Goal: Task Accomplishment & Management: Complete application form

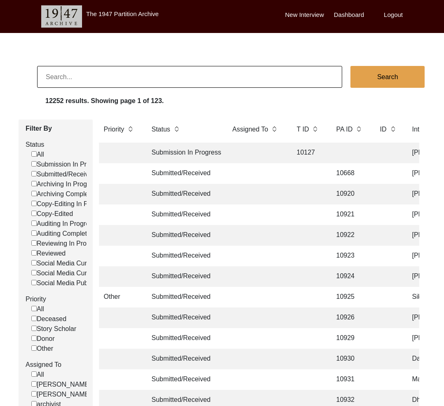
click at [93, 76] on input at bounding box center [189, 77] width 305 height 22
type input "11402"
checkbox input "false"
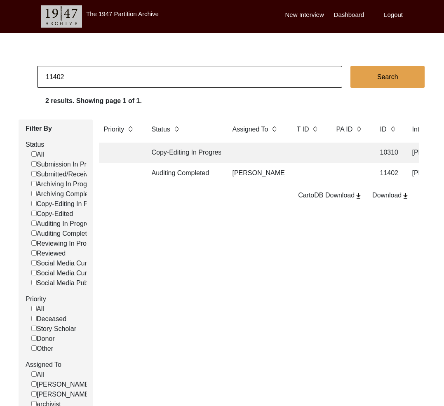
click at [207, 178] on td "Auditing Completed" at bounding box center [184, 173] width 74 height 21
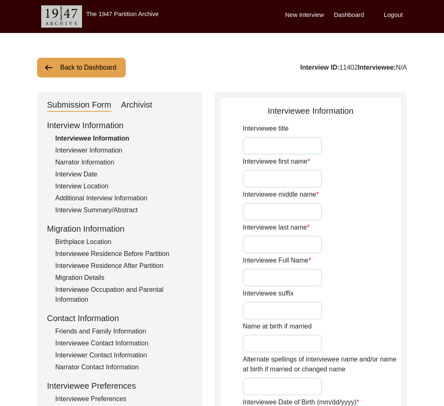
type input "Mr."
type input "[DEMOGRAPHIC_DATA]"
type input "Akram"
type input "Hayat"
type input "[PERSON_NAME]"
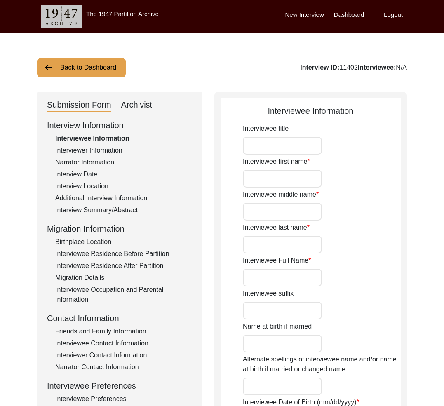
type input "1943"
type input "83"
type input "[DEMOGRAPHIC_DATA]"
type input "Punjabi"
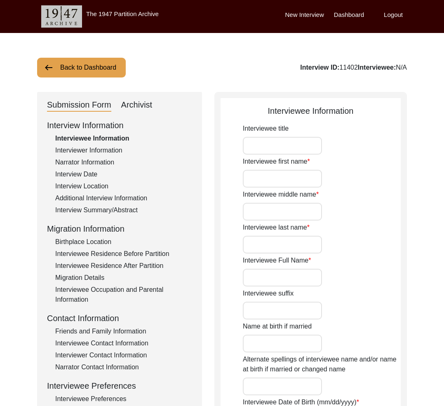
type input "Malwai"
type input "[DEMOGRAPHIC_DATA]"
type input "Rajput (Ghoray Wah)"
click at [129, 100] on div "Archivist" at bounding box center [136, 105] width 31 height 13
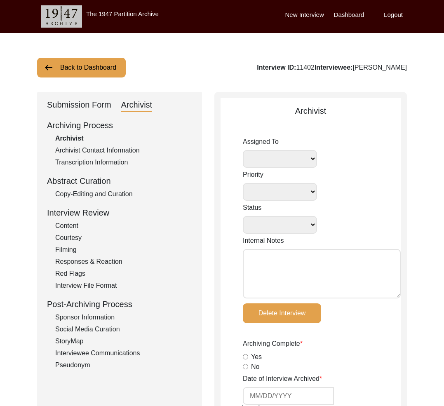
select select
select select "Auditing Completed"
type textarea "[DATE] [GEOGRAPHIC_DATA]: Assigned to Brianna to audit. Due [DATE]. [DATE] Tori…"
radio input "true"
type input "[DATE]"
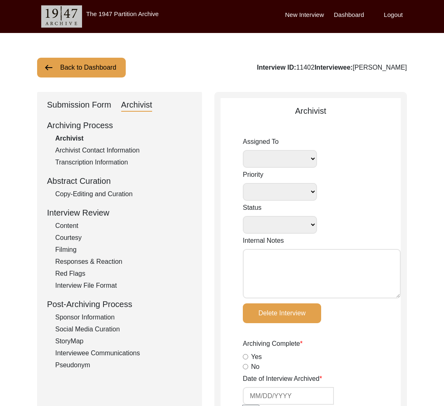
type textarea "Loremips 69, 4880 - Dolorsi ametc adipiscin. ✦ Elitseddo eius te inci-utla etd …"
type input "[DATE]"
type input "N/A"
radio input "true"
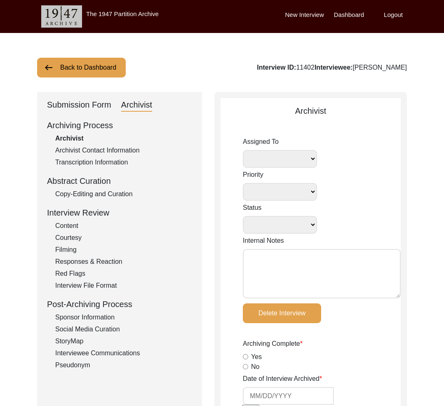
radio input "true"
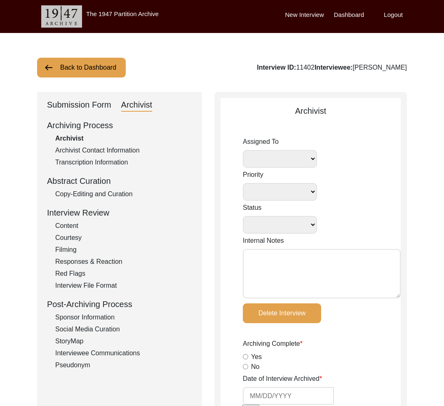
type input "1:02:51"
radio input "true"
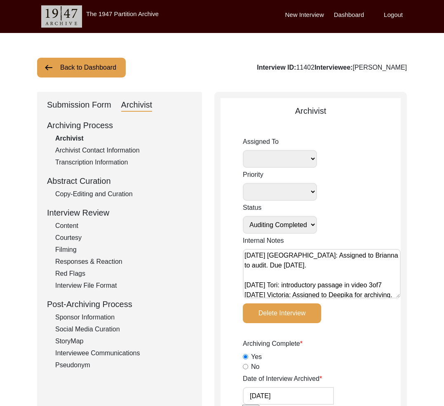
radio input "true"
type input "22"
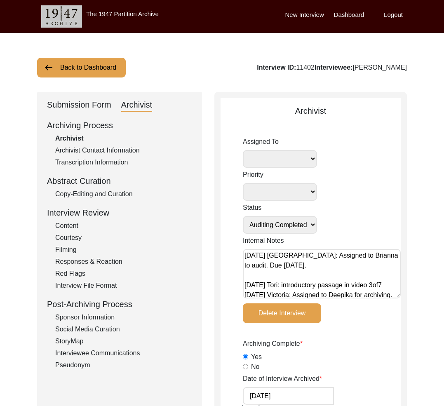
radio input "true"
type input "Digital"
type input "N/A"
type input "MTS"
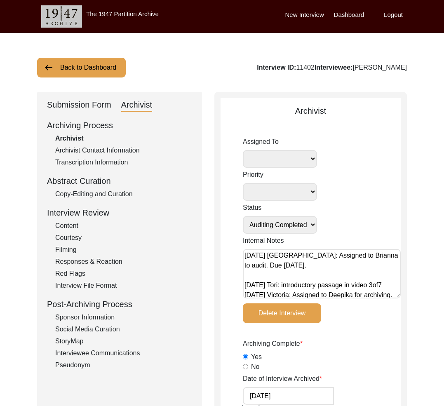
type textarea "[PERSON_NAME] length: 0:02:22"
type input ".MTS"
type input "8.4 GB"
select select "442"
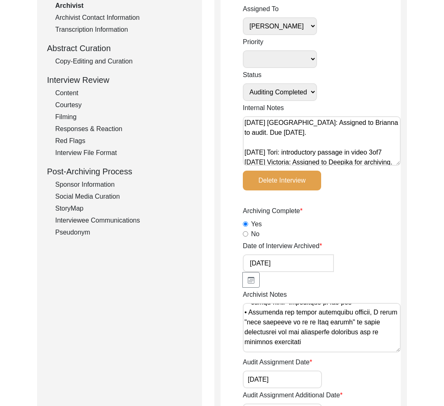
scroll to position [924, 0]
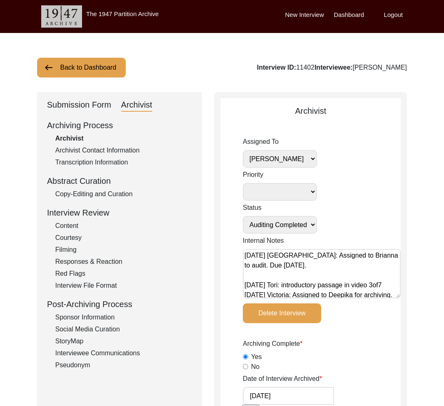
click at [111, 198] on div "Copy-Editing and Curation" at bounding box center [123, 194] width 137 height 10
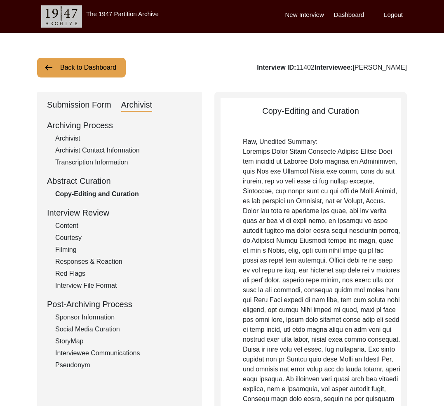
click at [281, 71] on div "Interview ID: 11402 Interviewee: [PERSON_NAME]" at bounding box center [332, 68] width 150 height 10
copy div "11402"
click at [80, 74] on button "Back to Dashboard" at bounding box center [81, 68] width 89 height 20
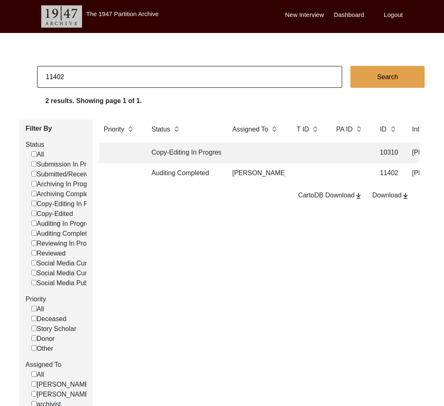
drag, startPoint x: 59, startPoint y: 76, endPoint x: 78, endPoint y: 78, distance: 18.3
click at [78, 78] on input "11402" at bounding box center [189, 77] width 305 height 22
type input "11403"
checkbox input "false"
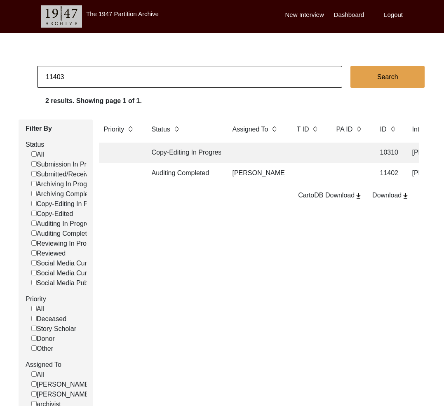
checkbox input "false"
click at [211, 174] on td "Auditing Completed" at bounding box center [184, 173] width 74 height 21
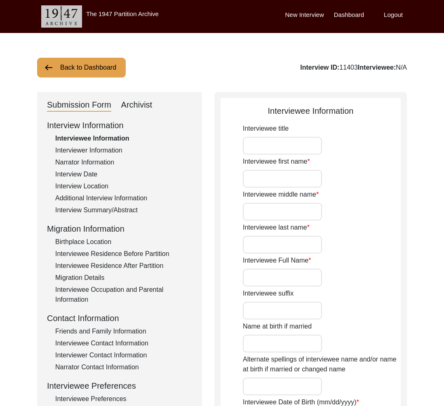
type input "Mr."
type input "Sultan"
type input "[PERSON_NAME]"
type input "Jut"
type input "[PERSON_NAME]"
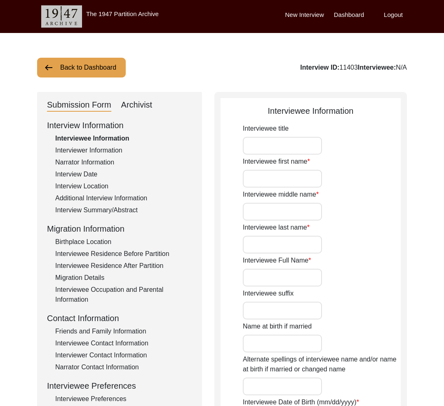
type input "1946"
type input "79"
type input "[DEMOGRAPHIC_DATA]"
type input "Punjabi"
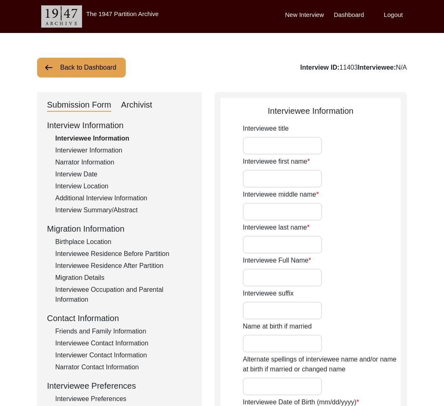
type input "Majha"
type input "[DEMOGRAPHIC_DATA]"
type input "Jut (Kamboh)"
click at [106, 154] on div "Interviewer Information" at bounding box center [123, 151] width 137 height 10
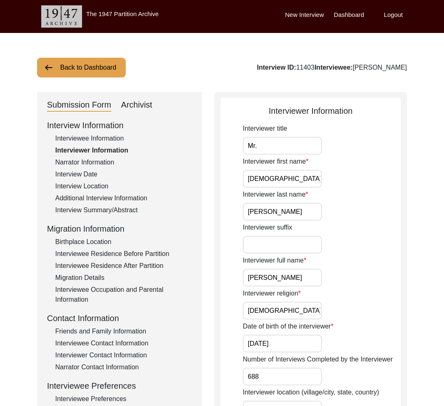
click at [129, 109] on div "Archivist" at bounding box center [136, 105] width 31 height 13
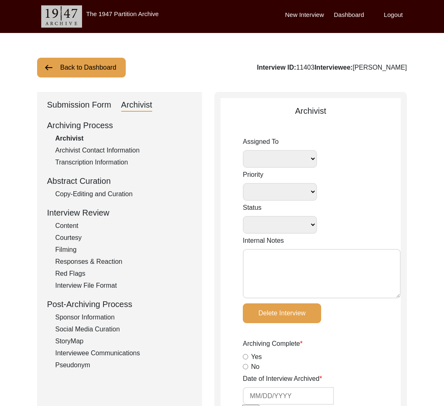
select select
select select "Auditing Completed"
type textarea "[DATE] [GEOGRAPHIC_DATA]: Assigned to Brianna to audit. Due [DATE]. [DATE] Tori…"
radio input "true"
type input "[DATE]"
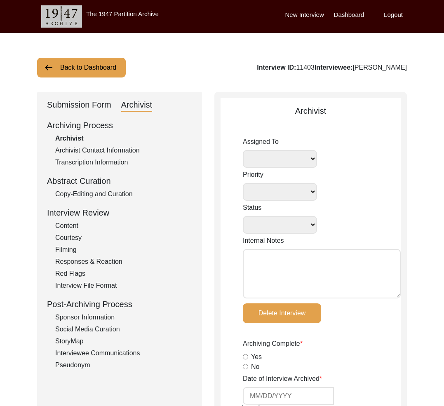
type textarea "Loremip dol sitametcon “A/E” sedd eius tem incididun utl etdolor mag aliqua eni…"
type input "[DATE]"
type input "N/A"
radio input "true"
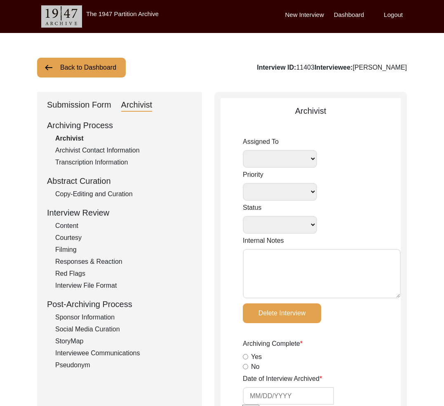
radio input "true"
type textarea "-"
radio input "true"
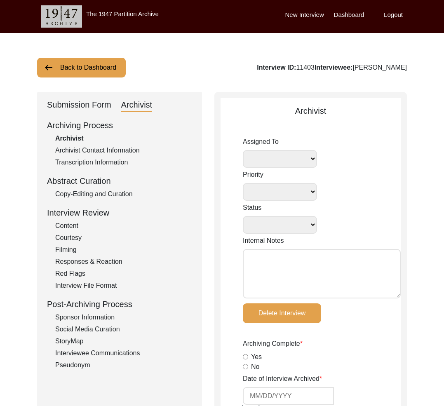
radio input "true"
type input "0:51:09"
radio input "true"
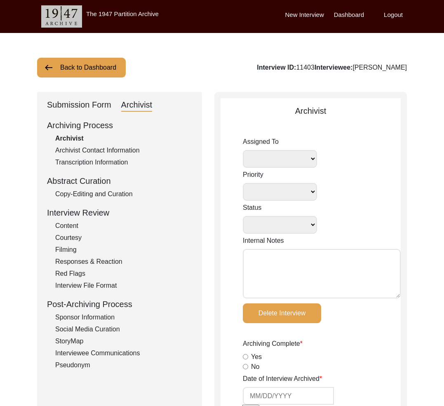
radio input "true"
type input "22"
radio input "true"
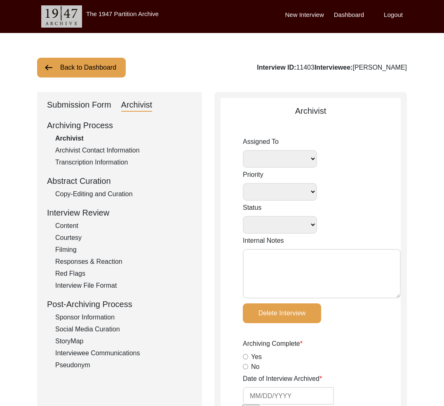
type input "Digital"
type input "N/A"
type input "MTS"
type textarea "[PERSON_NAME] length: 0:01:46"
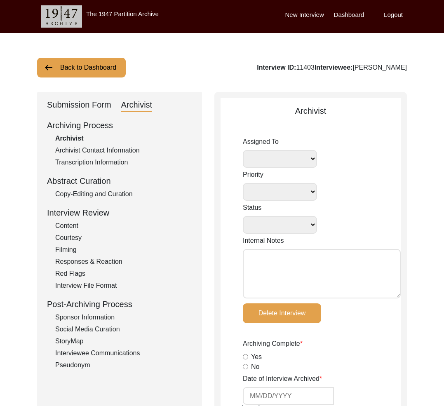
type input "MTS"
type input "6.91 GB"
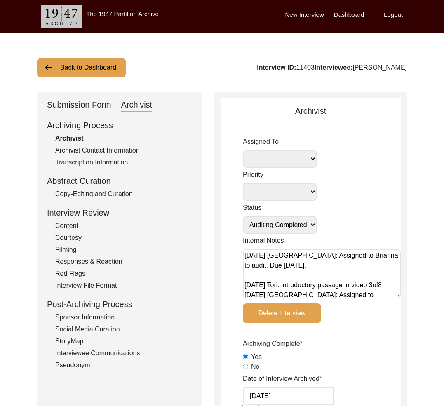
select select "442"
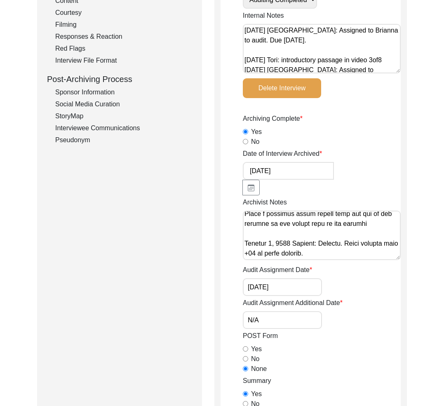
scroll to position [58, 0]
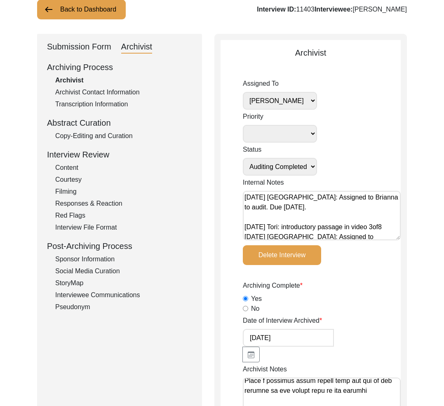
click at [103, 135] on div "Copy-Editing and Curation" at bounding box center [123, 136] width 137 height 10
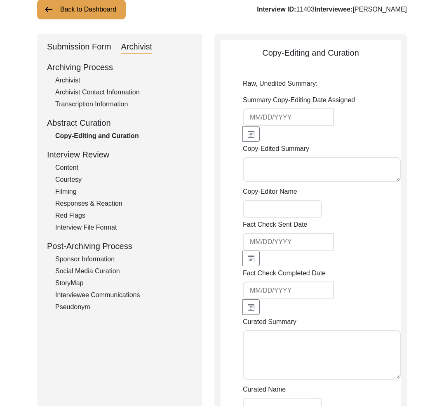
type textarea "[DATE] [PERSON_NAME] Summary Edit [PERSON_NAME], son of [PERSON_NAME] Jut [PERS…"
type input "[PERSON_NAME]"
type textarea "[DATE] [PERSON_NAME]: Audited. Corrected spacing, punctuation, and capitalizati…"
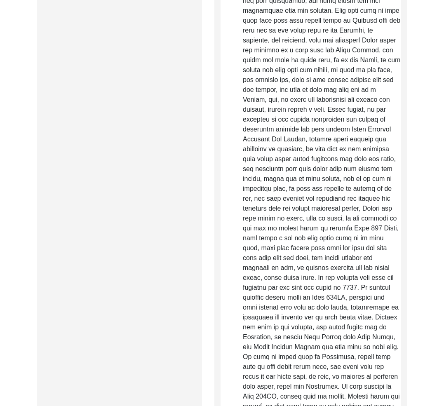
scroll to position [1270, 0]
